Goal: Task Accomplishment & Management: Manage account settings

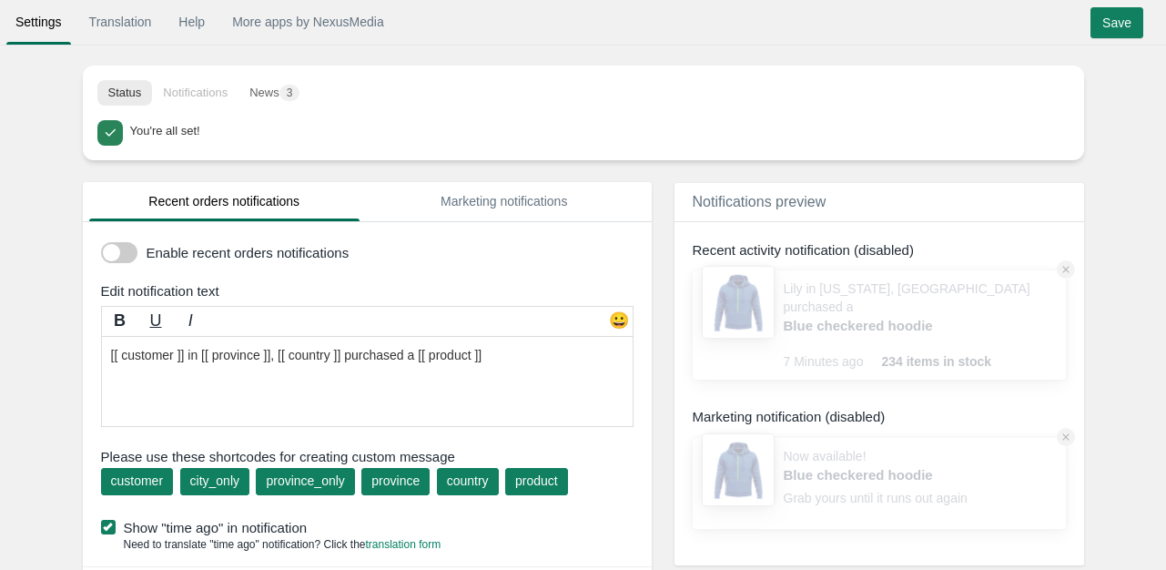
click at [121, 263] on div at bounding box center [119, 257] width 36 height 30
click at [108, 256] on span at bounding box center [119, 252] width 36 height 21
click at [101, 246] on input "checkbox" at bounding box center [101, 246] width 0 height 0
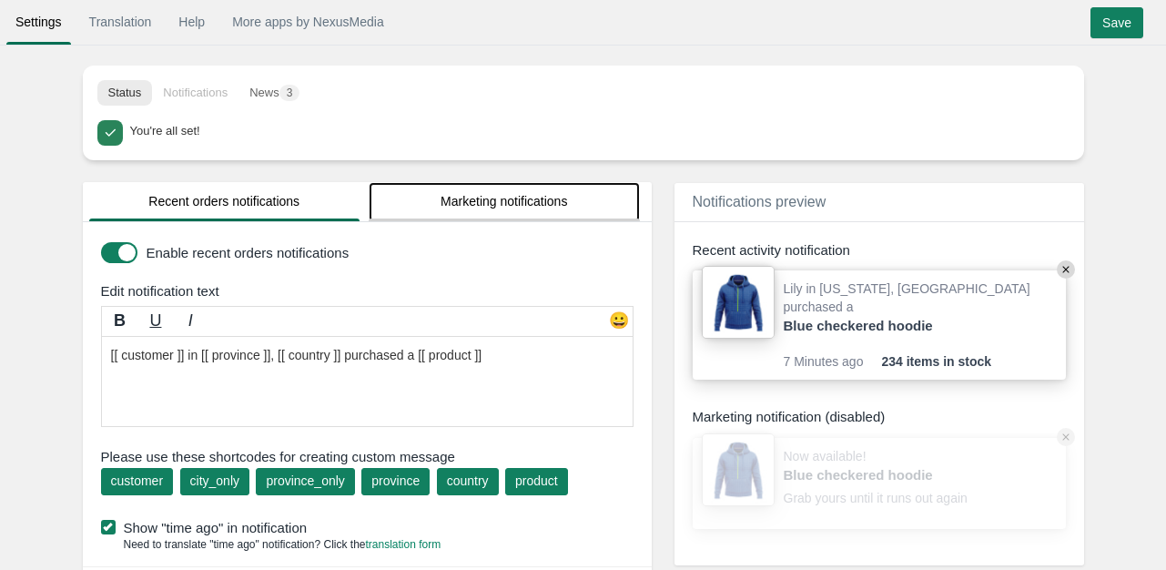
click at [460, 200] on link "Marketing notifications" at bounding box center [504, 201] width 271 height 39
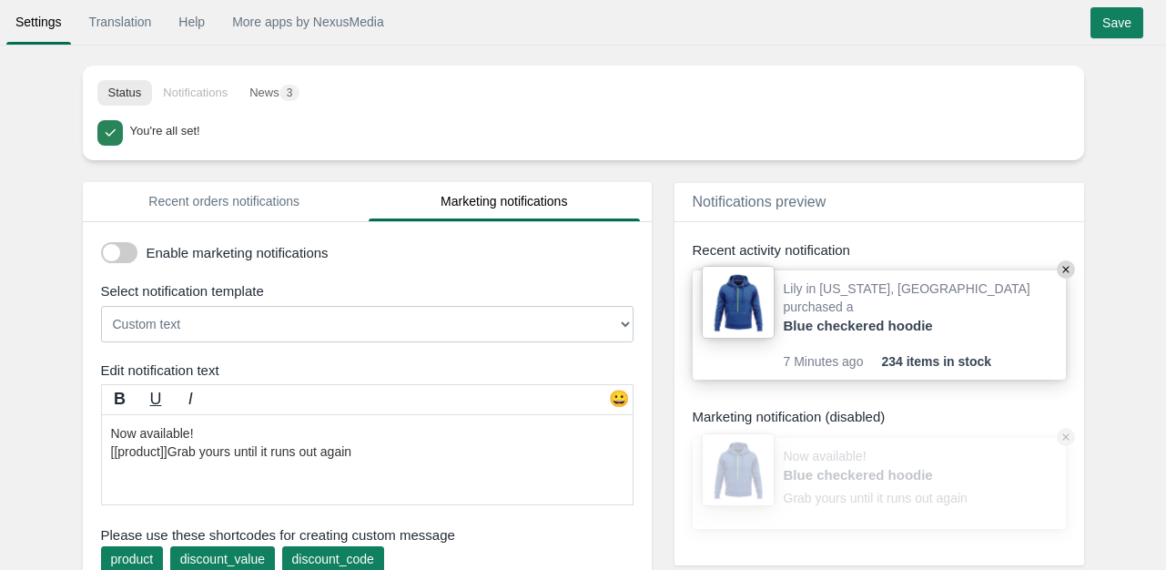
click at [127, 252] on span at bounding box center [119, 252] width 36 height 21
click at [101, 246] on input "checkbox" at bounding box center [101, 246] width 0 height 0
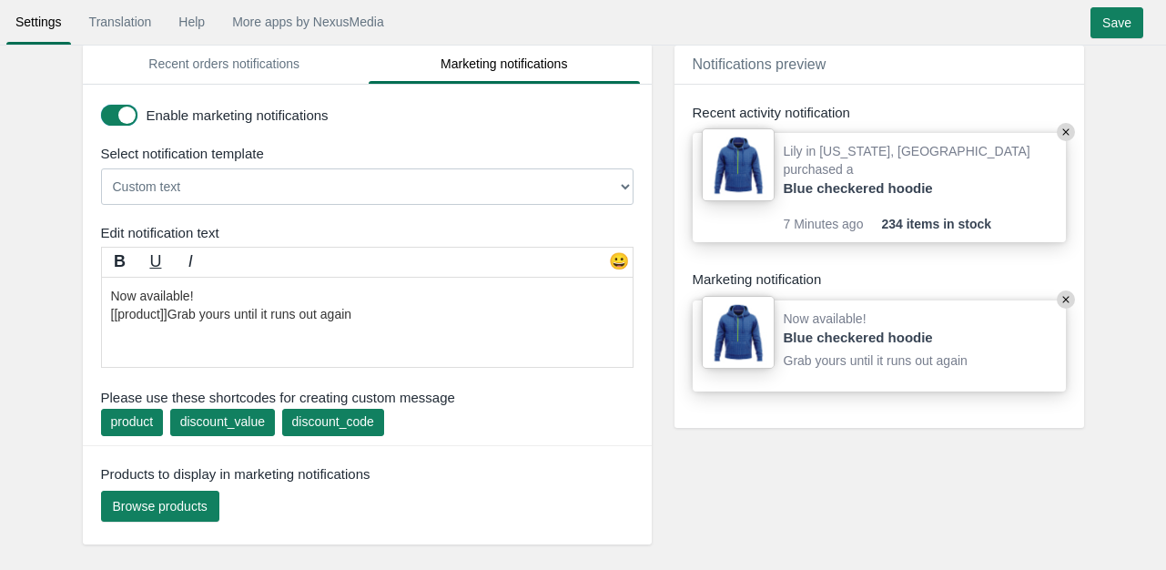
scroll to position [182, 0]
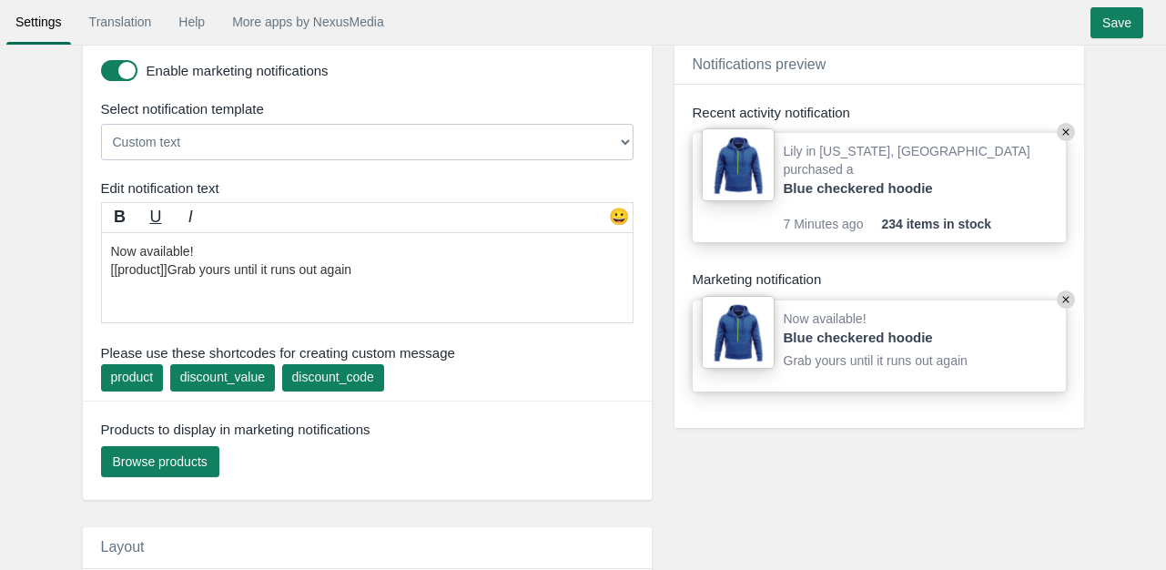
click at [273, 140] on select "Custom text [[discount_value]] OFF everything! Hurry, the offer expires soon! U…" at bounding box center [367, 142] width 533 height 36
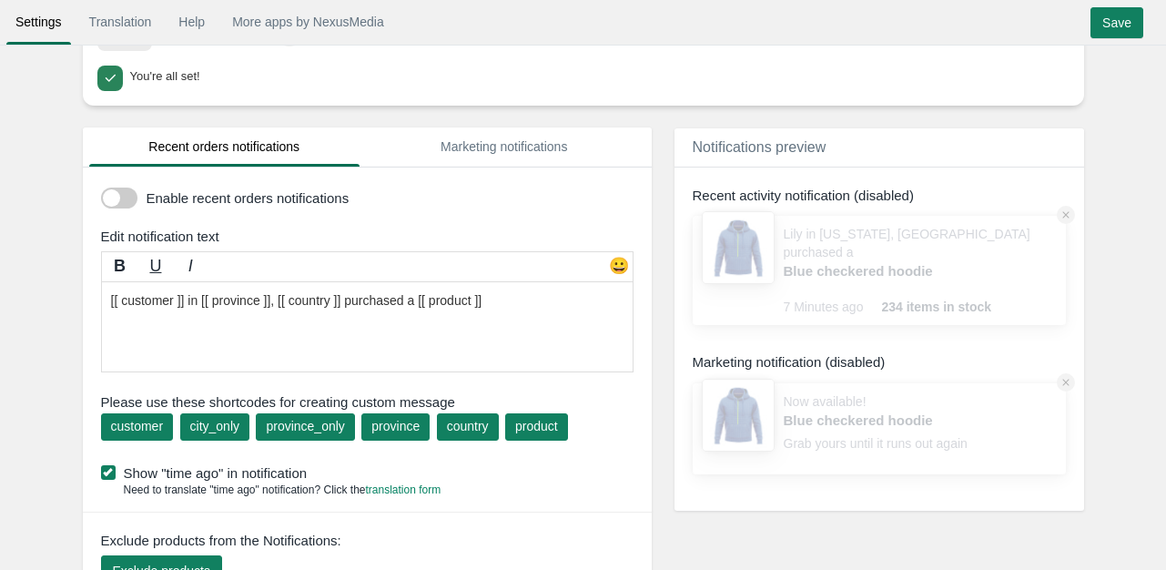
scroll to position [91, 0]
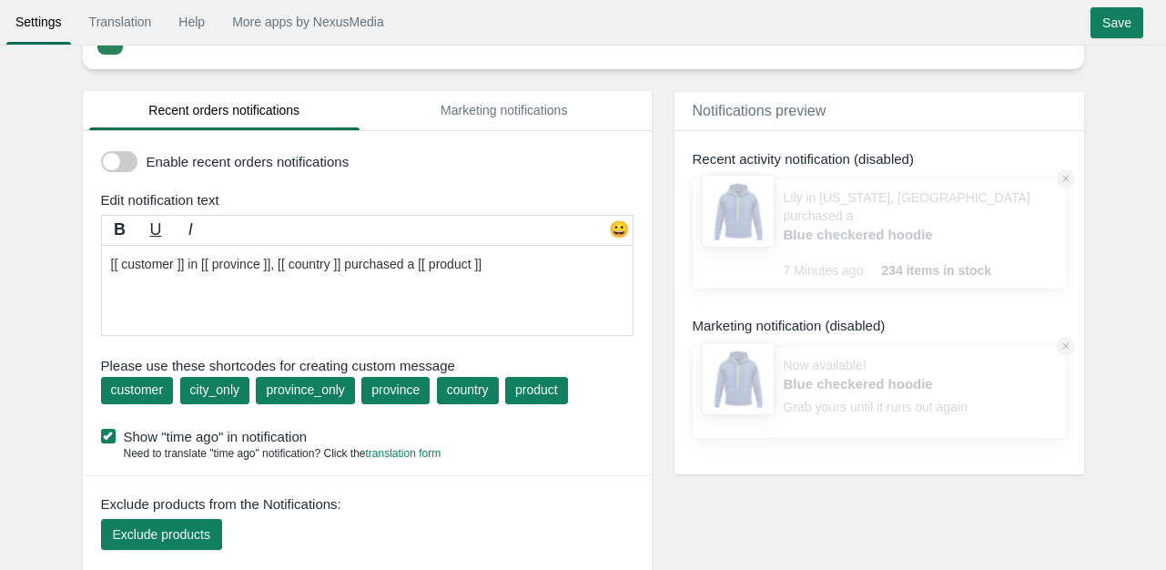
click at [127, 171] on span at bounding box center [119, 161] width 36 height 21
click at [101, 155] on input "checkbox" at bounding box center [101, 155] width 0 height 0
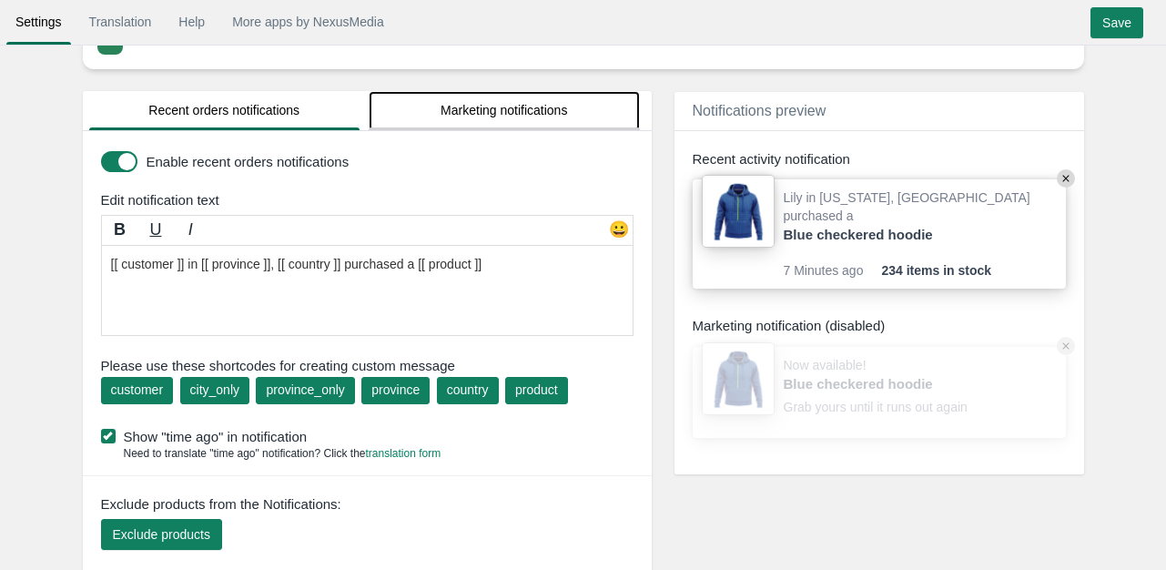
click at [494, 107] on link "Marketing notifications" at bounding box center [504, 110] width 271 height 39
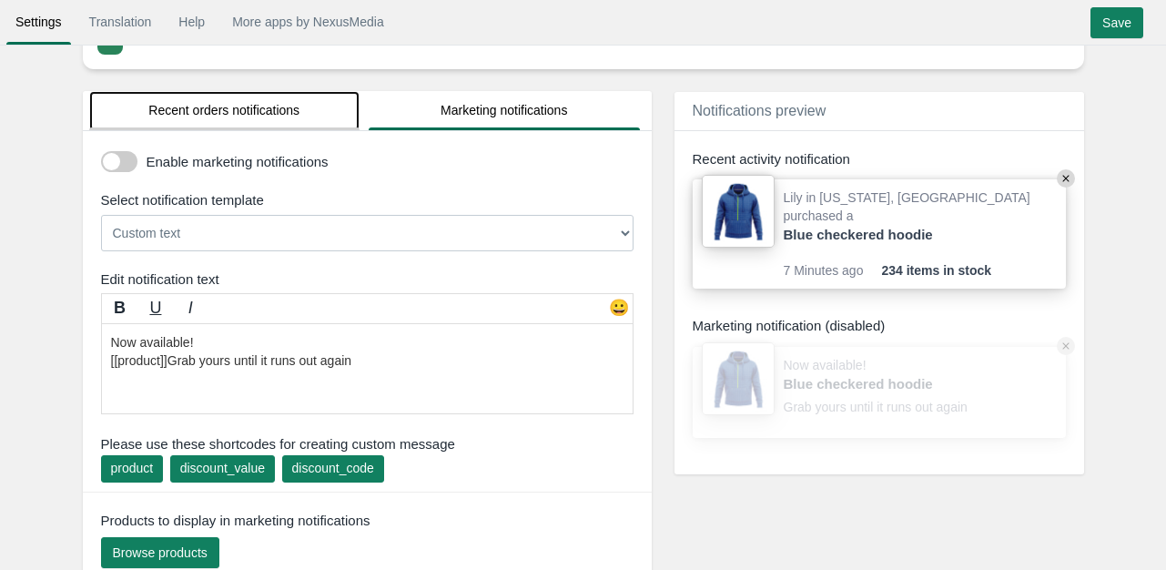
click at [236, 110] on link "Recent orders notifications" at bounding box center [224, 110] width 271 height 39
